Goal: Information Seeking & Learning: Find specific page/section

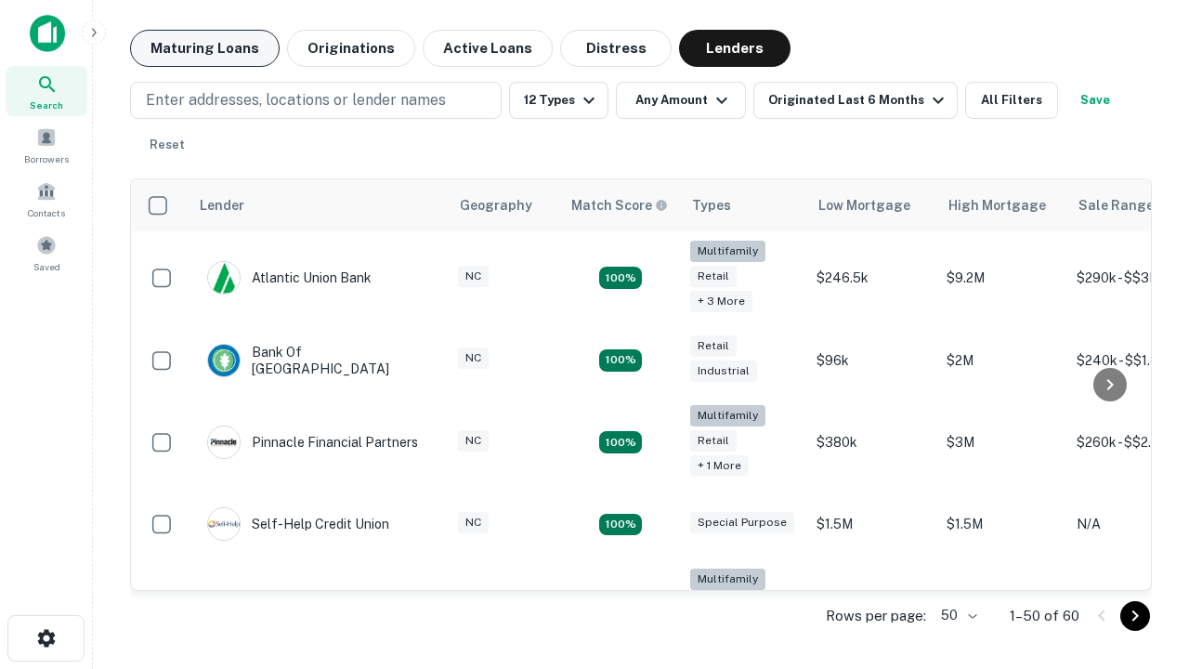
click at [204, 48] on button "Maturing Loans" at bounding box center [205, 48] width 150 height 37
